Goal: Transaction & Acquisition: Purchase product/service

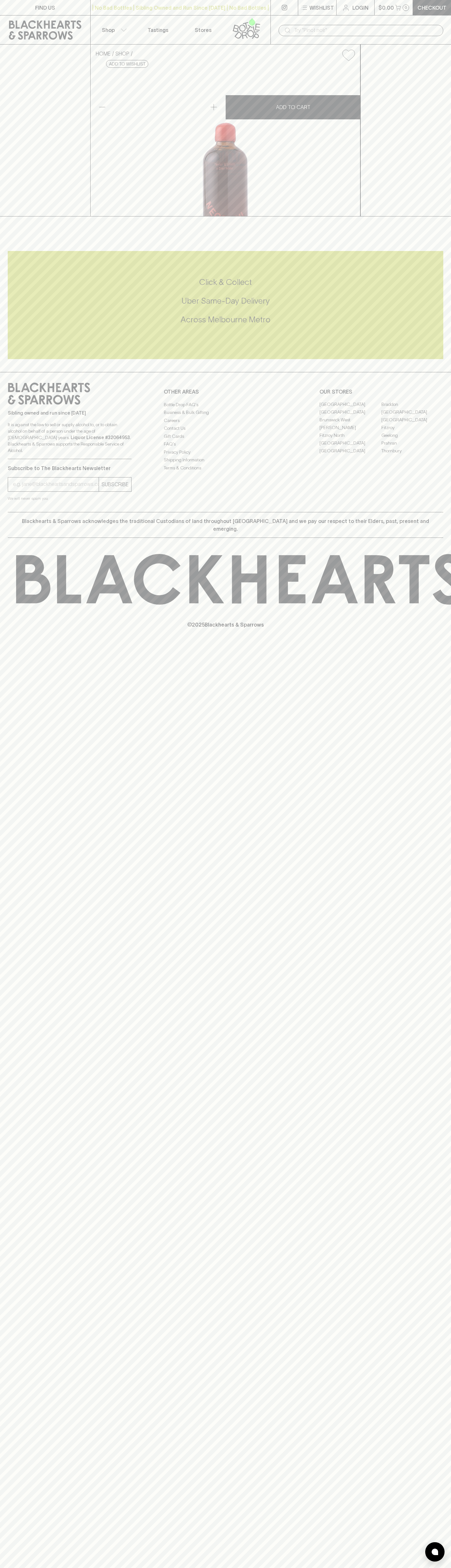
click at [241, 18] on icon at bounding box center [247, 29] width 37 height 22
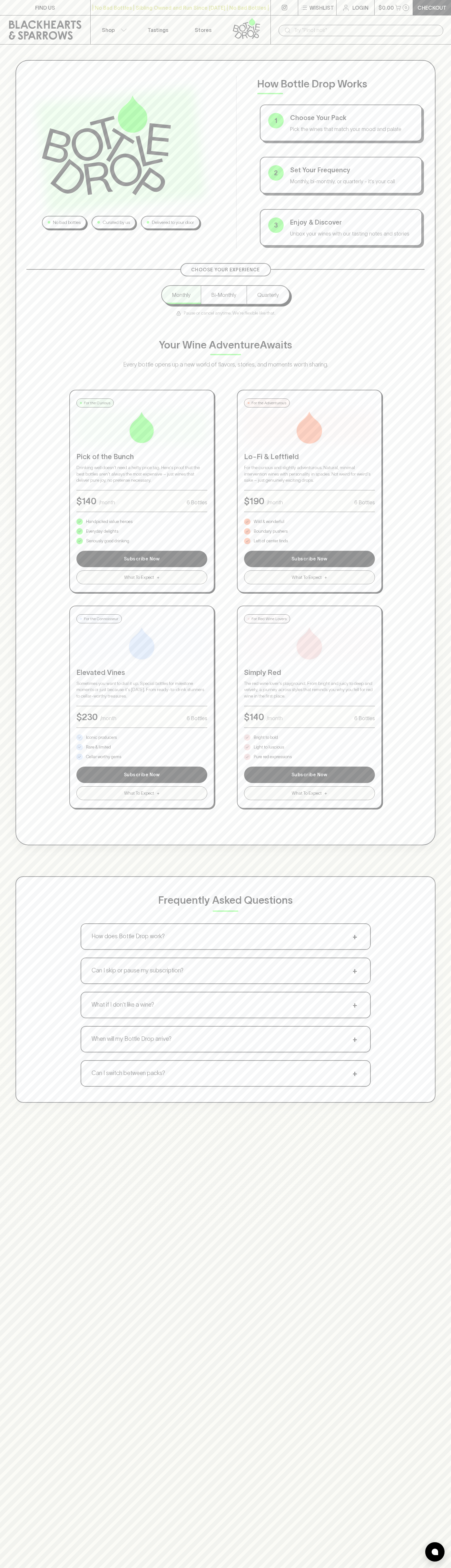
click at [364, 1567] on html "FIND US | No Bad Bottles | Sibling Owned and Run Since [DATE] | No Bad Bottles …" at bounding box center [225, 1013] width 451 height 2027
click at [32, 368] on div "Your Wine Adventure Awaits Every bottle opens up a new world of flavors, storie…" at bounding box center [226, 353] width 398 height 32
